Goal: Check status: Check status

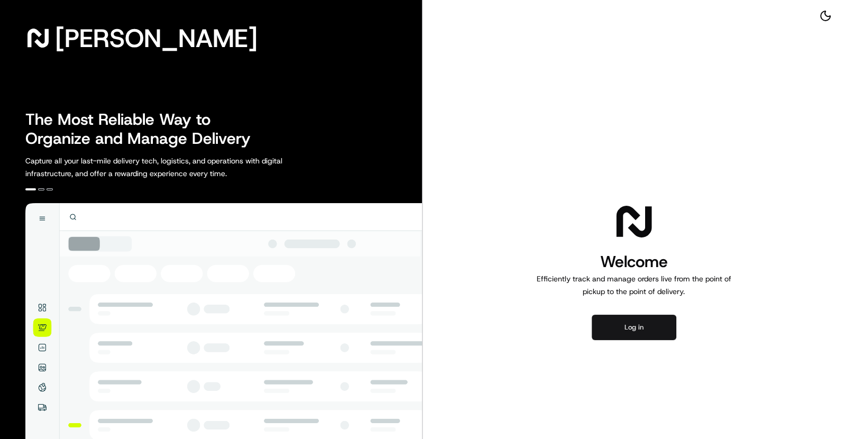
click at [637, 328] on button "Log in" at bounding box center [634, 327] width 85 height 25
